Goal: Information Seeking & Learning: Learn about a topic

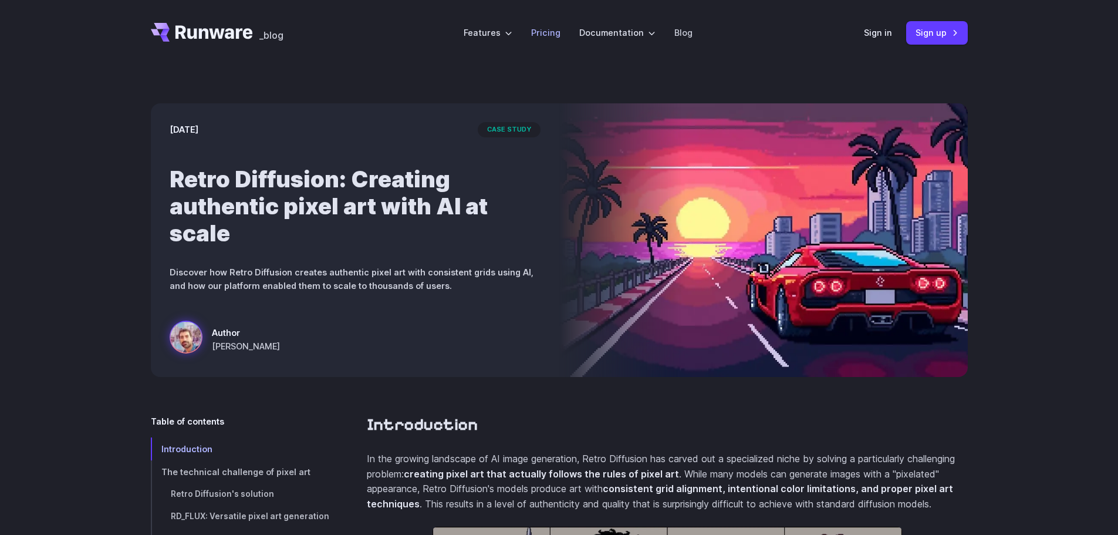
click at [546, 29] on link "Pricing" at bounding box center [545, 32] width 29 height 13
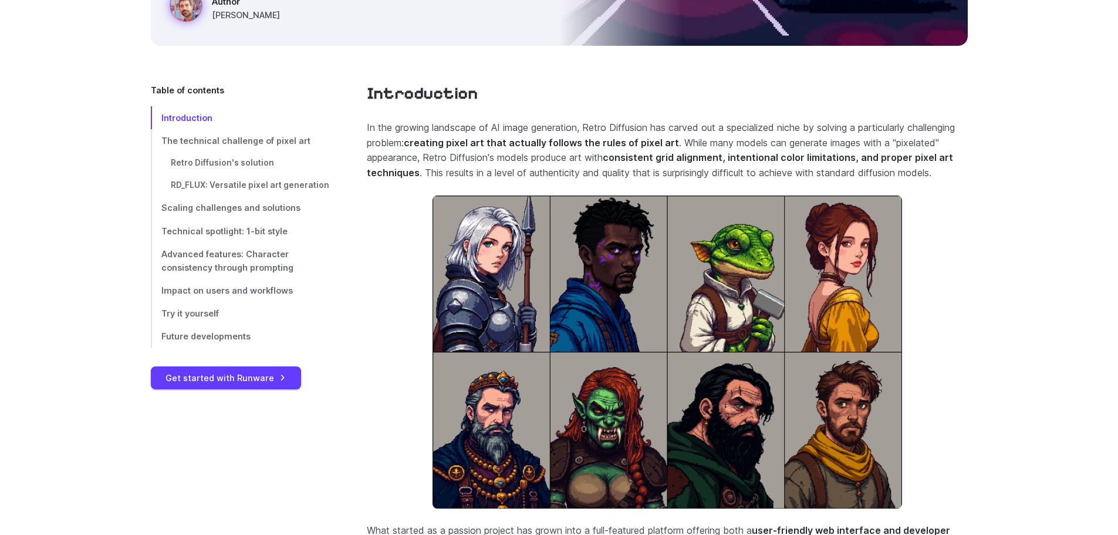
scroll to position [352, 0]
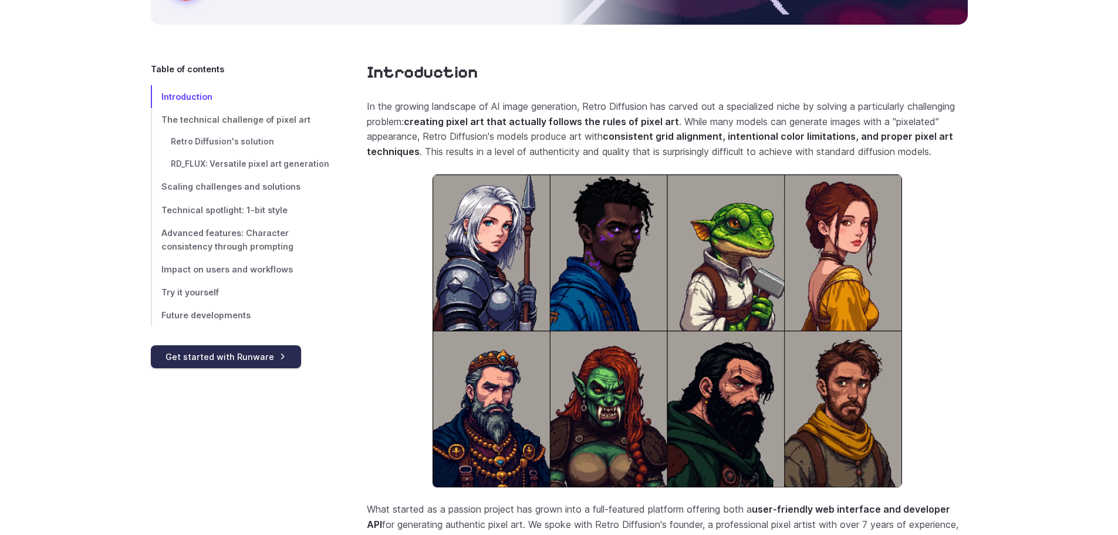
click at [219, 352] on link "Get started with Runware" at bounding box center [226, 356] width 150 height 23
click at [215, 113] on link "The technical challenge of pixel art" at bounding box center [240, 119] width 178 height 23
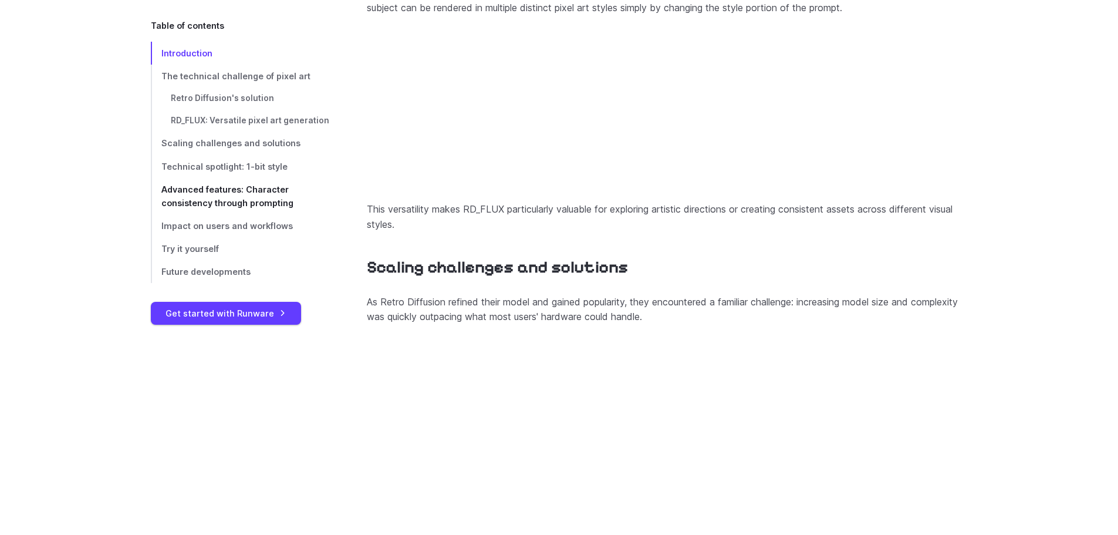
scroll to position [2742, 0]
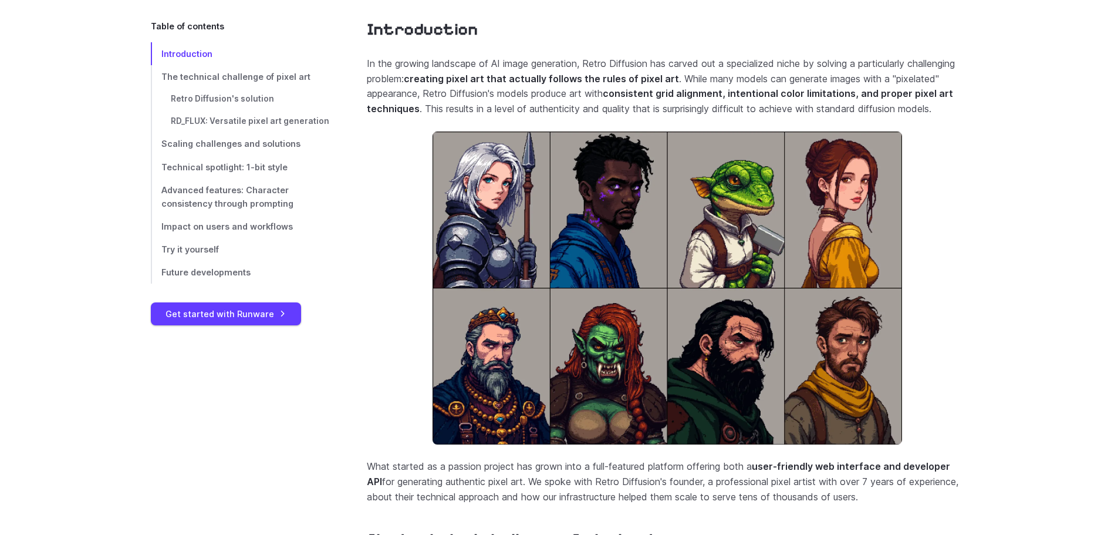
scroll to position [352, 0]
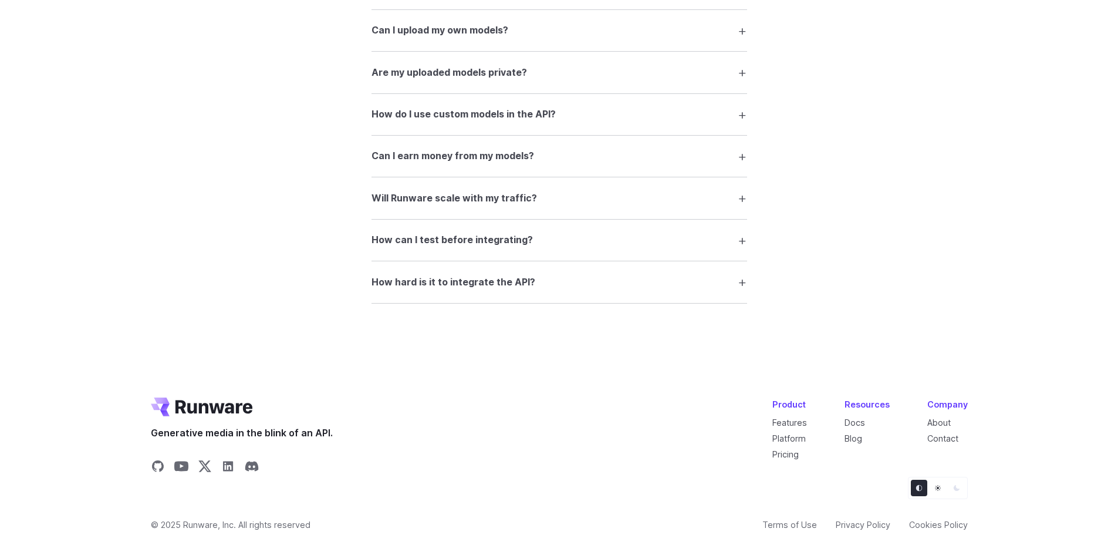
scroll to position [2323, 0]
